Goal: Task Accomplishment & Management: Manage account settings

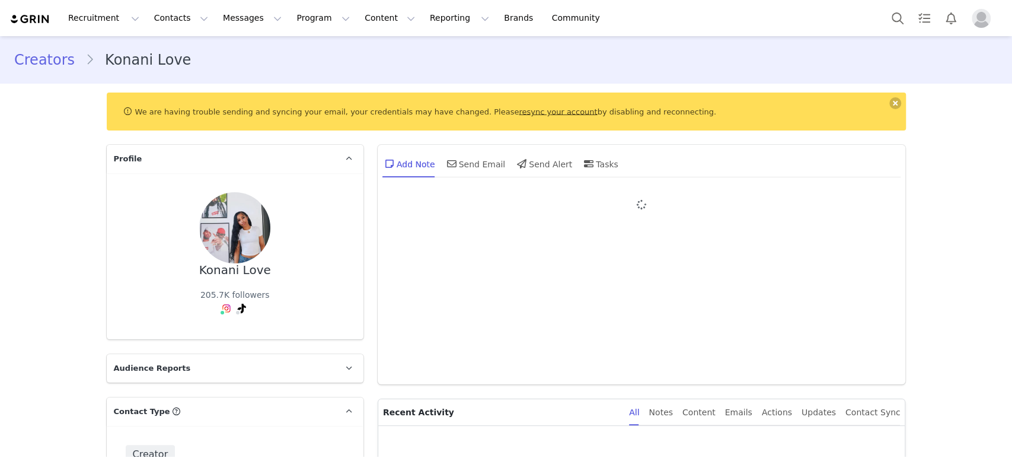
type input "+1 ([GEOGRAPHIC_DATA])"
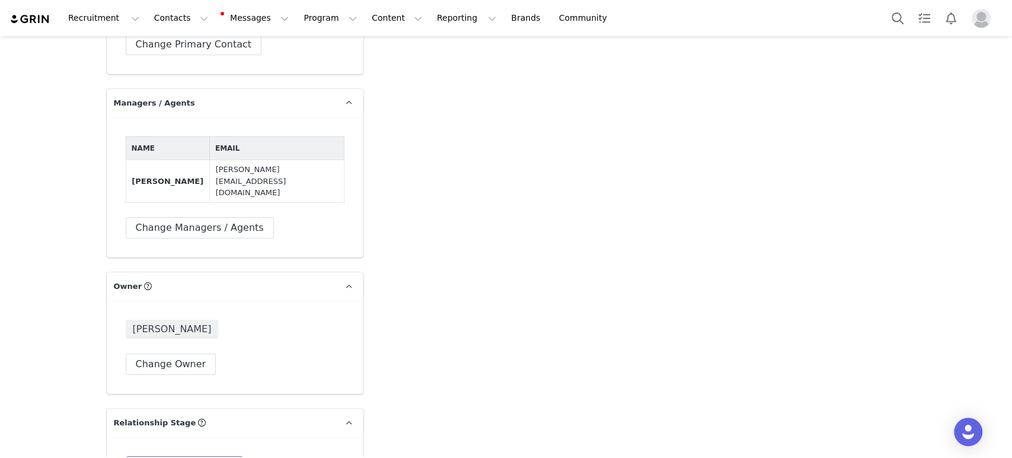
scroll to position [2997, 0]
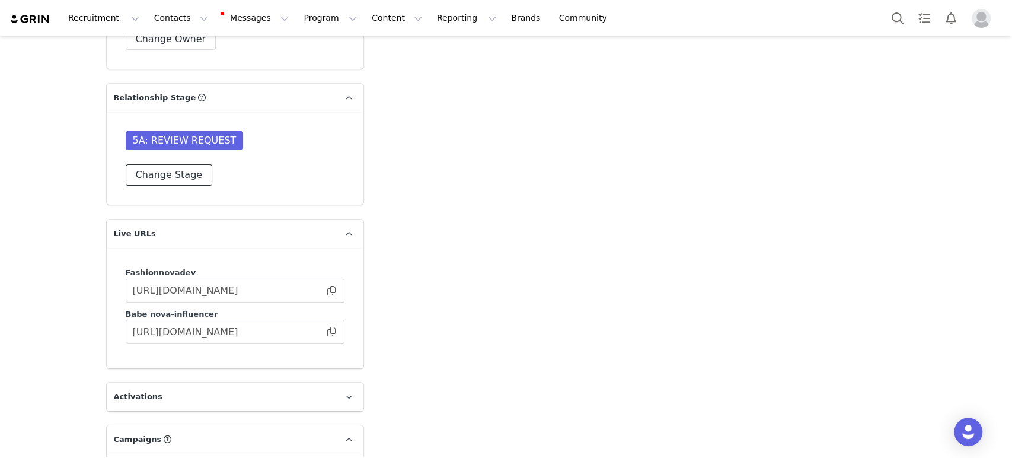
click at [165, 164] on button "Change Stage" at bounding box center [169, 174] width 87 height 21
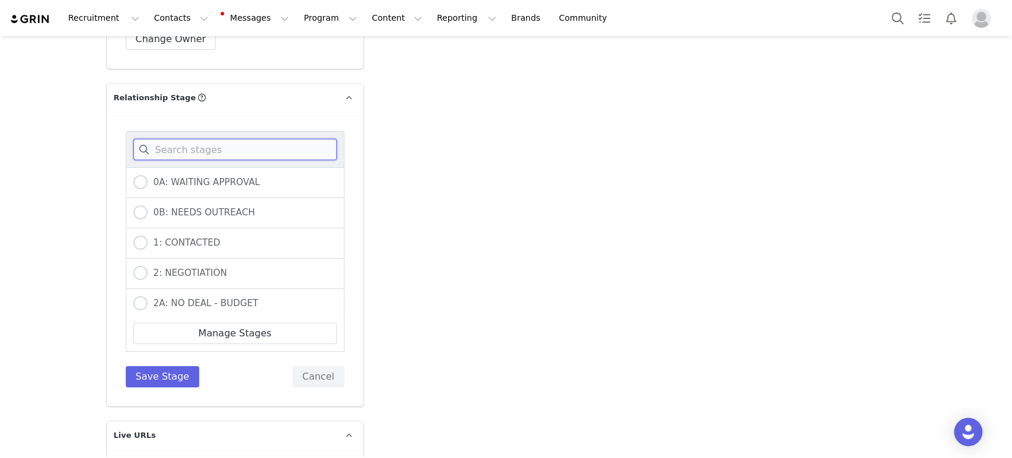
click at [174, 139] on input at bounding box center [234, 149] width 203 height 21
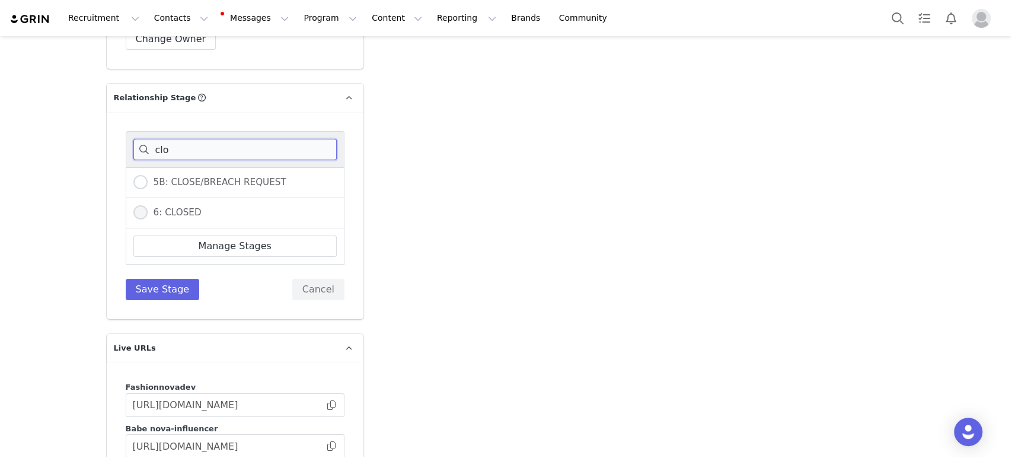
type input "clo"
click at [133, 205] on span at bounding box center [140, 212] width 14 height 14
click at [133, 205] on input "6: CLOSED" at bounding box center [140, 212] width 14 height 15
radio input "true"
click at [148, 279] on button "Save Stage" at bounding box center [163, 289] width 74 height 21
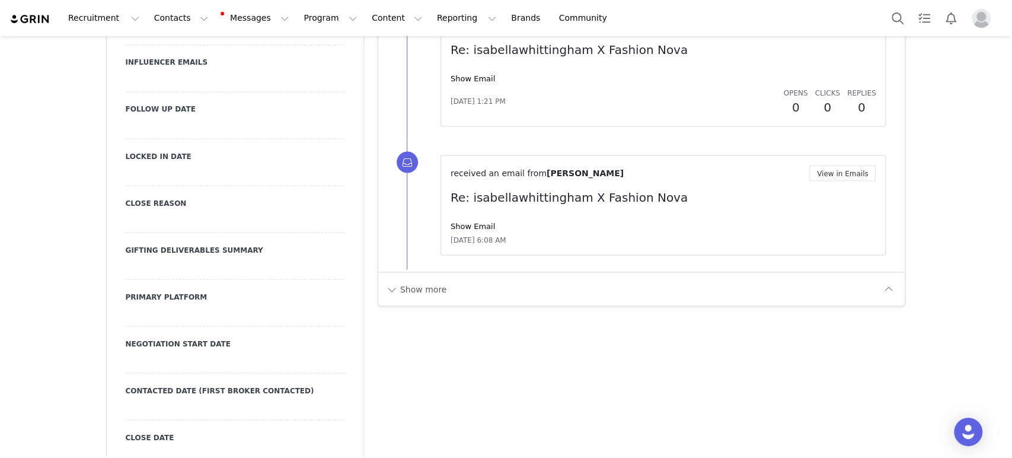
scroll to position [1402, 0]
click at [474, 79] on link "Show Email" at bounding box center [473, 78] width 44 height 9
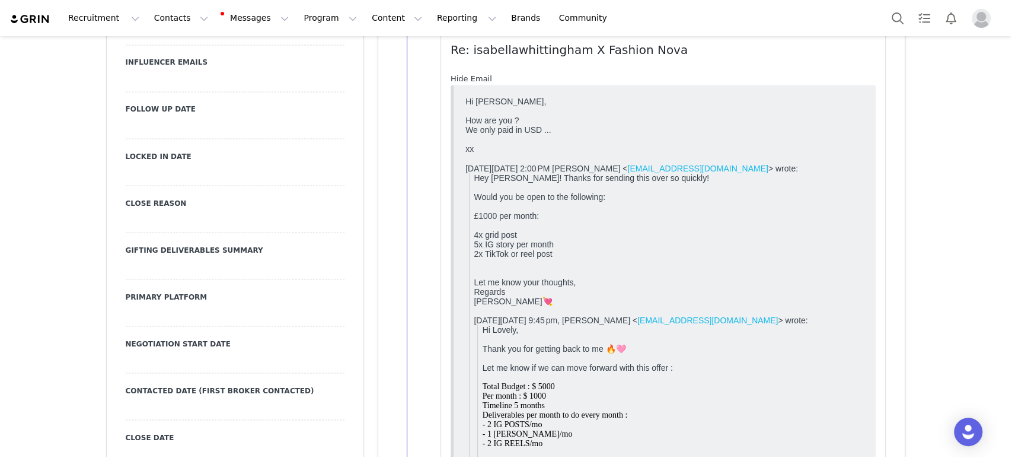
scroll to position [0, 0]
